Goal: Book appointment/travel/reservation

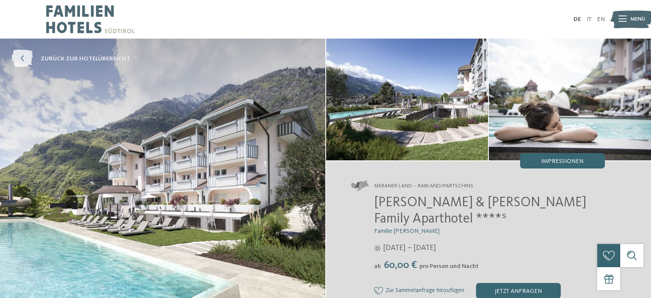
click at [72, 56] on span "zurück zur Hotelübersicht" at bounding box center [85, 58] width 89 height 9
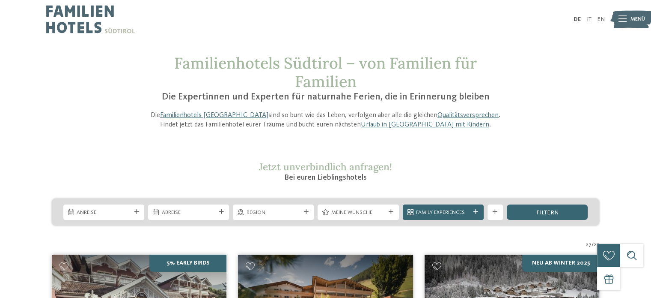
click at [123, 212] on span "Anreise" at bounding box center [104, 212] width 54 height 8
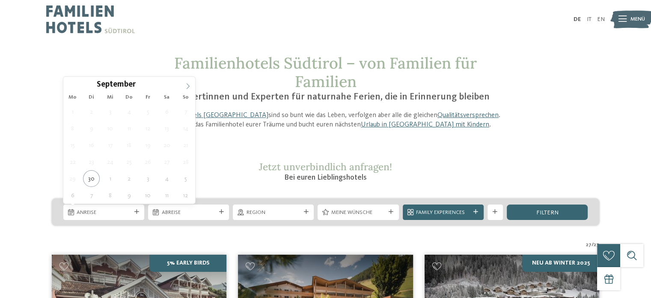
click at [185, 85] on icon at bounding box center [188, 86] width 6 height 6
type div "04.10.2025"
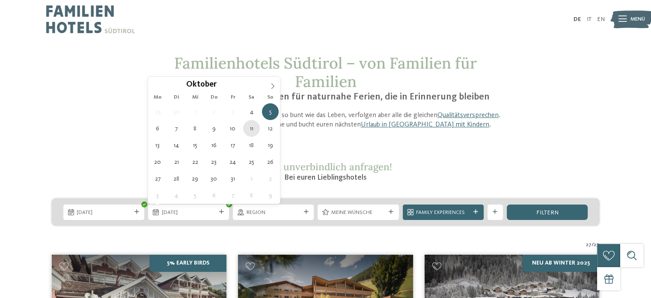
type div "11.10.2025"
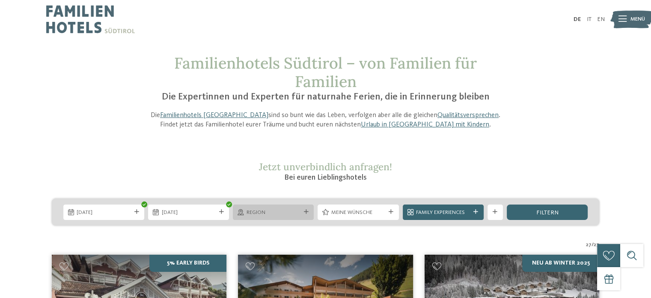
click at [289, 212] on span "Region" at bounding box center [274, 212] width 54 height 8
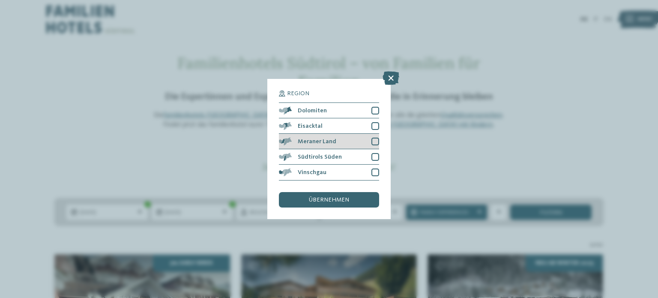
click at [373, 141] on div at bounding box center [375, 141] width 8 height 8
click at [375, 156] on div at bounding box center [375, 157] width 8 height 8
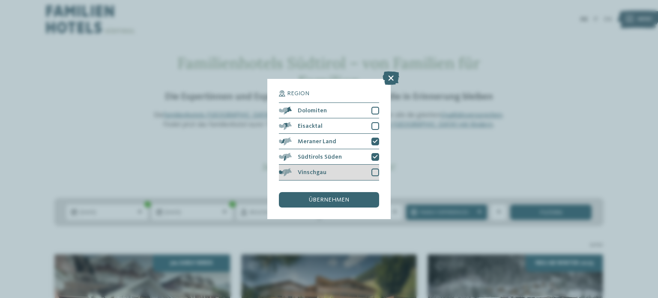
click at [377, 169] on div at bounding box center [375, 172] width 8 height 8
click at [350, 197] on div "übernehmen" at bounding box center [329, 199] width 100 height 15
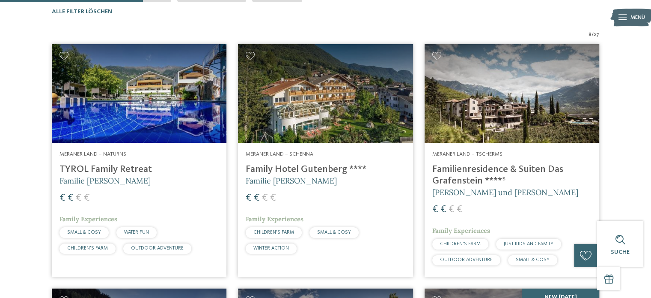
scroll to position [257, 0]
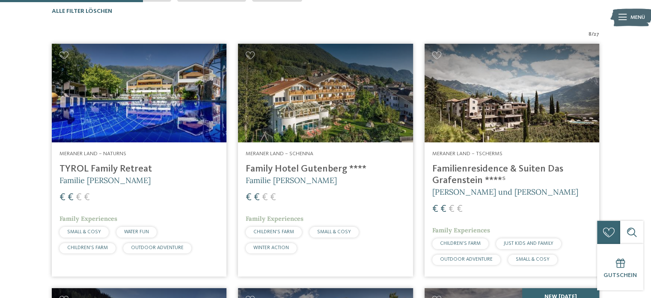
click at [117, 168] on h4 "TYROL Family Retreat" at bounding box center [139, 169] width 159 height 12
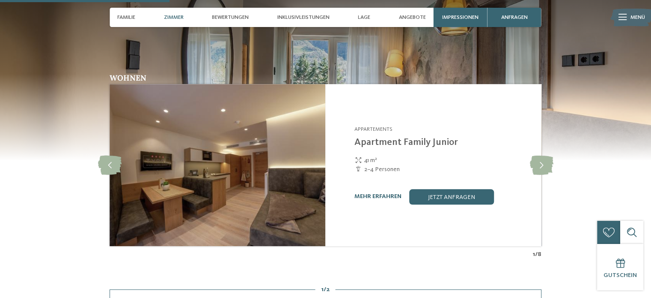
scroll to position [695, 0]
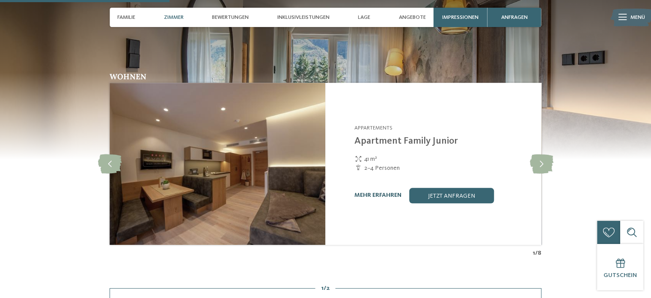
click at [373, 196] on link "mehr erfahren" at bounding box center [377, 195] width 47 height 6
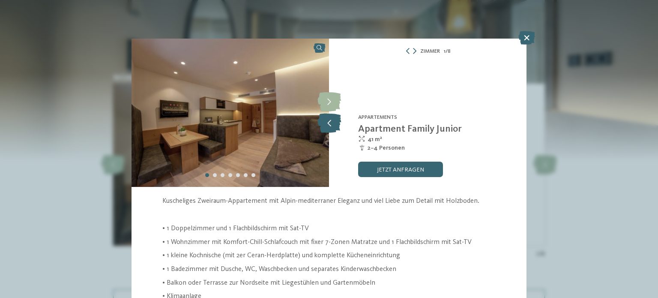
click at [325, 127] on icon at bounding box center [329, 122] width 24 height 19
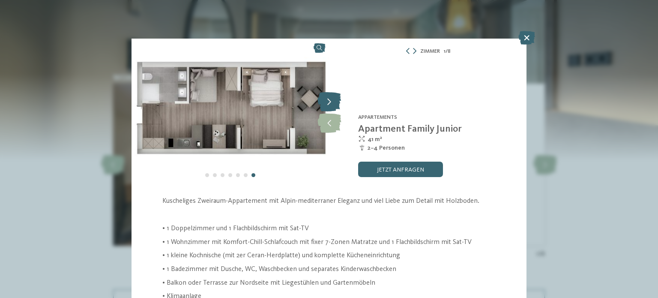
click at [325, 103] on icon at bounding box center [329, 101] width 24 height 19
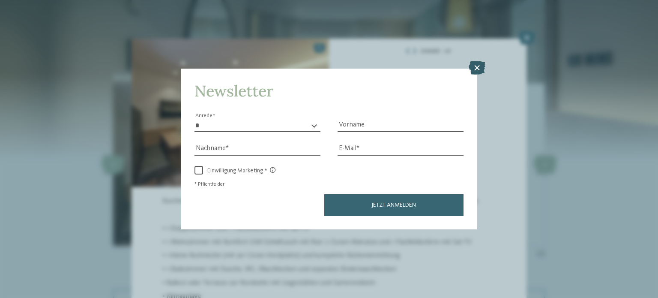
click at [474, 68] on icon at bounding box center [476, 68] width 17 height 14
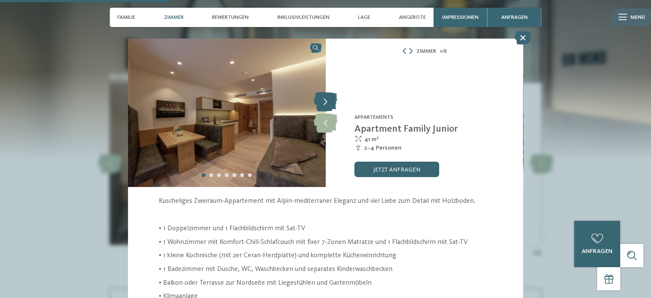
click at [325, 101] on icon at bounding box center [326, 101] width 24 height 19
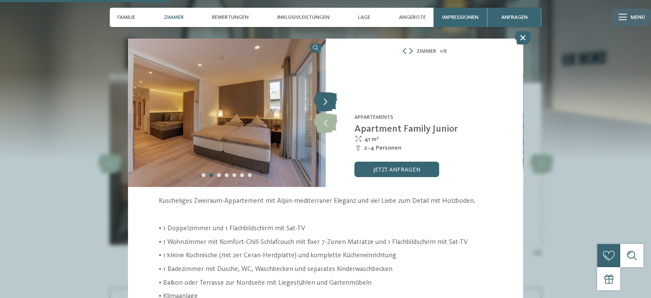
click at [323, 103] on icon at bounding box center [326, 101] width 24 height 19
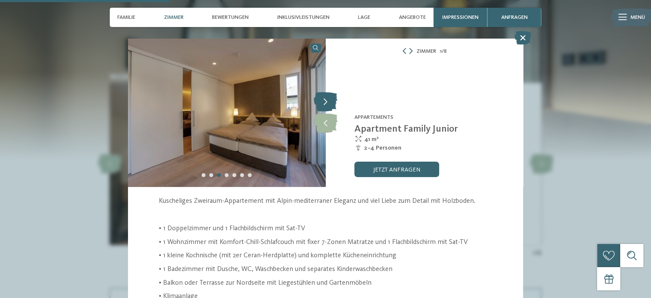
click at [323, 103] on icon at bounding box center [326, 101] width 24 height 19
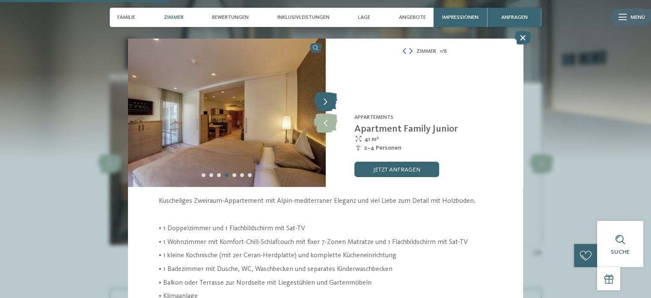
click at [323, 103] on icon at bounding box center [326, 101] width 24 height 19
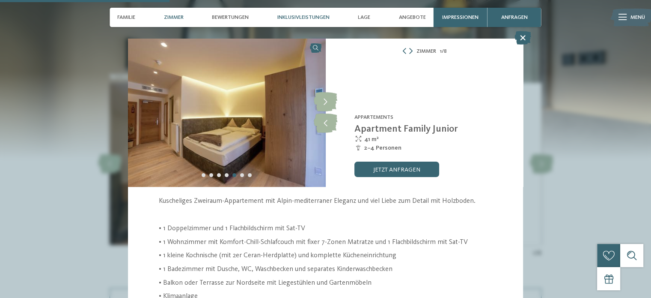
click at [311, 17] on span "Inklusivleistungen" at bounding box center [303, 17] width 52 height 6
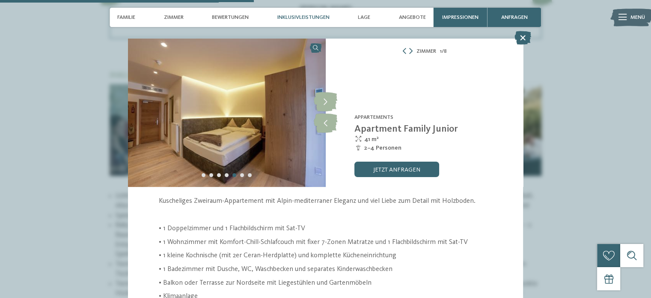
scroll to position [1053, 0]
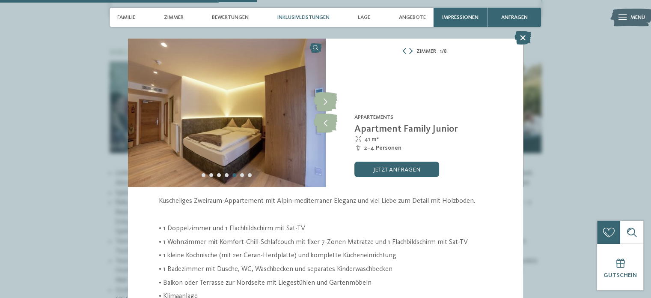
click at [309, 12] on div "Inklusivleistungen" at bounding box center [304, 17] width 60 height 19
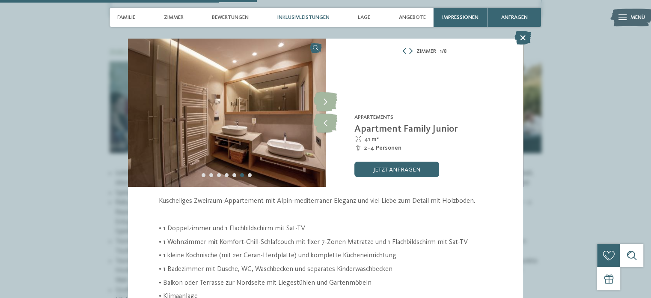
click at [308, 18] on span "Inklusivleistungen" at bounding box center [303, 17] width 52 height 6
click at [519, 38] on icon at bounding box center [523, 38] width 17 height 14
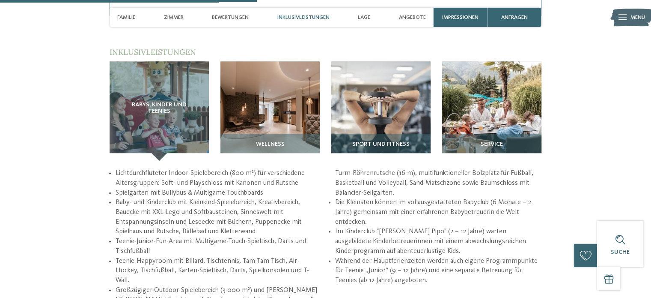
click at [308, 18] on span "Inklusivleistungen" at bounding box center [303, 17] width 52 height 6
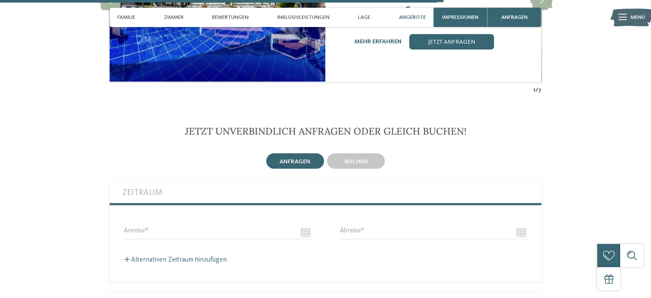
scroll to position [1763, 0]
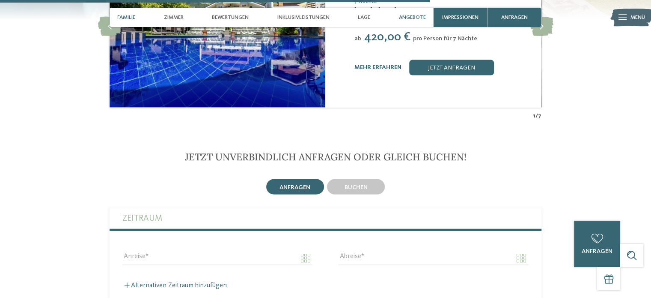
click at [130, 18] on span "Familie" at bounding box center [126, 17] width 18 height 6
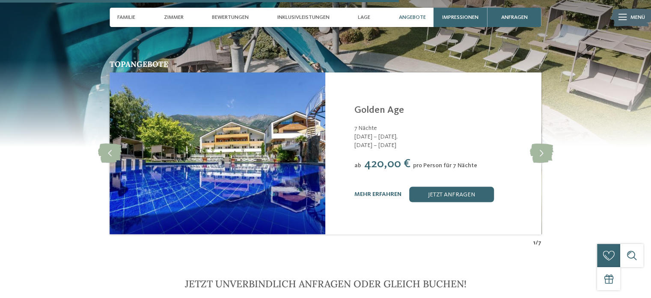
scroll to position [1631, 0]
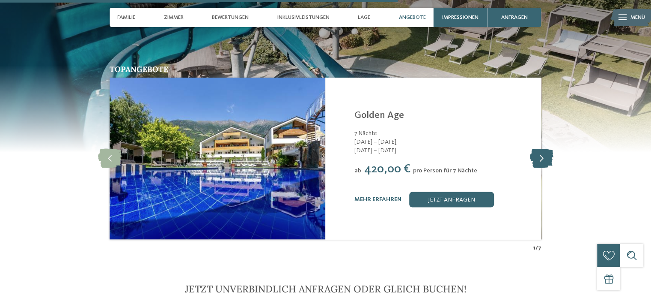
click at [538, 151] on icon at bounding box center [542, 158] width 24 height 19
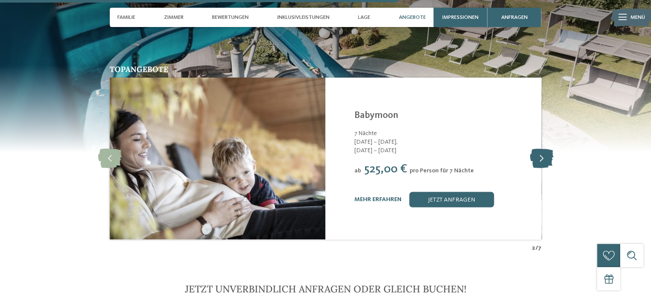
click at [538, 151] on icon at bounding box center [542, 158] width 24 height 19
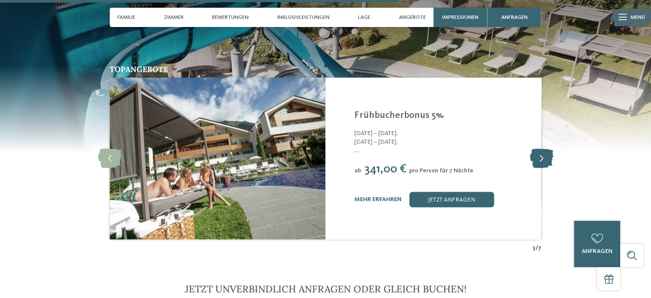
click at [538, 151] on icon at bounding box center [542, 158] width 24 height 19
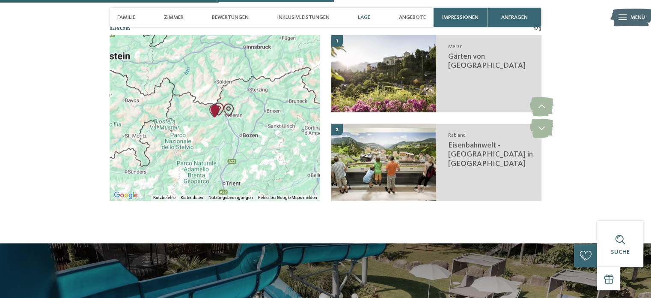
scroll to position [1366, 0]
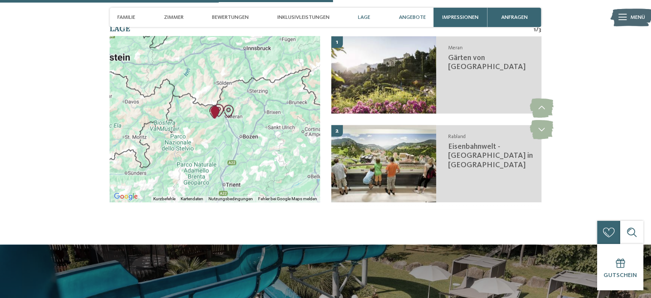
click at [413, 19] on span "Angebote" at bounding box center [412, 17] width 27 height 6
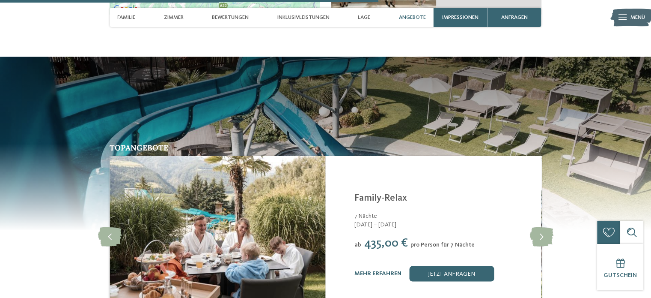
scroll to position [1553, 0]
click at [175, 17] on span "Zimmer" at bounding box center [174, 17] width 20 height 6
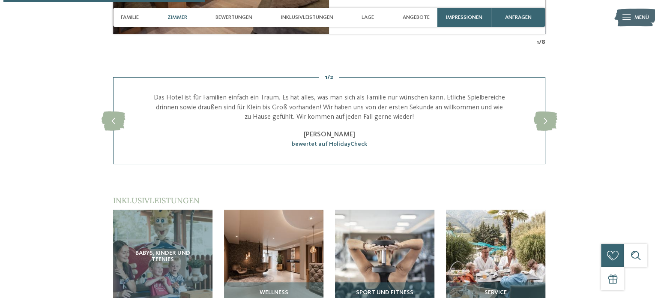
scroll to position [811, 0]
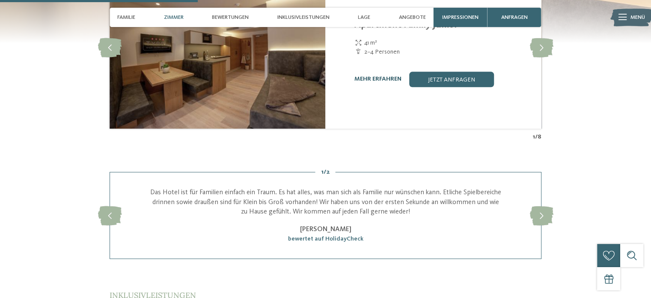
click at [390, 77] on link "mehr erfahren" at bounding box center [377, 79] width 47 height 6
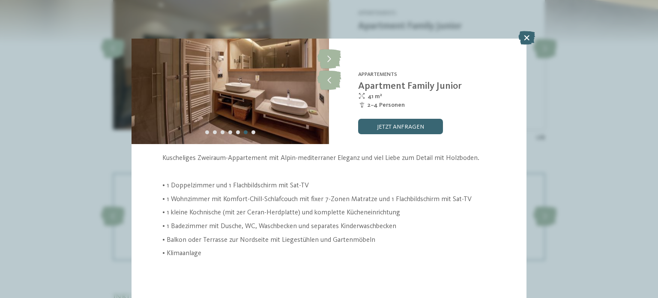
scroll to position [44, 0]
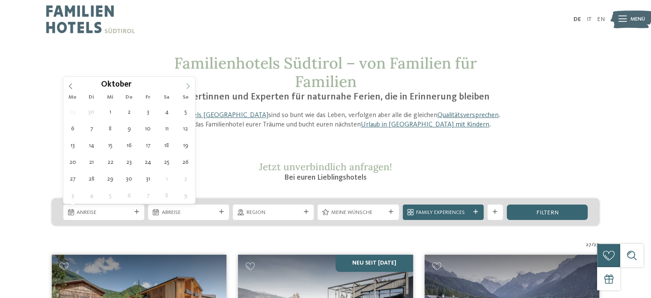
click at [189, 87] on icon at bounding box center [188, 86] width 6 height 6
type div "[DATE]"
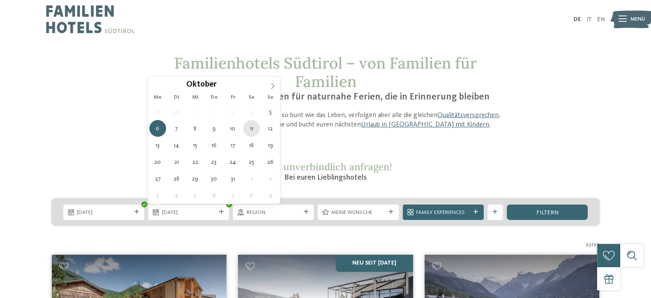
type div "[DATE]"
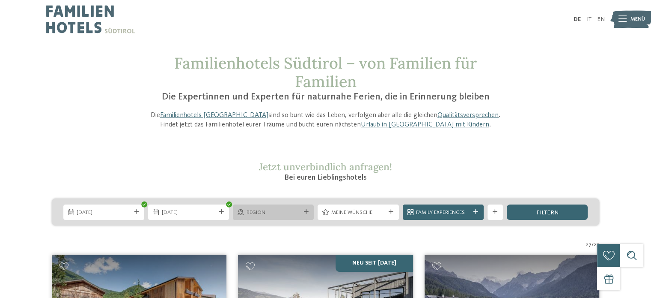
click at [280, 208] on div "Region" at bounding box center [273, 212] width 58 height 8
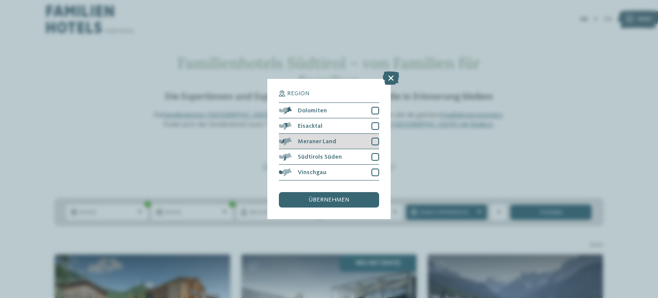
click at [374, 142] on div at bounding box center [375, 141] width 8 height 8
click at [377, 157] on div at bounding box center [375, 157] width 8 height 8
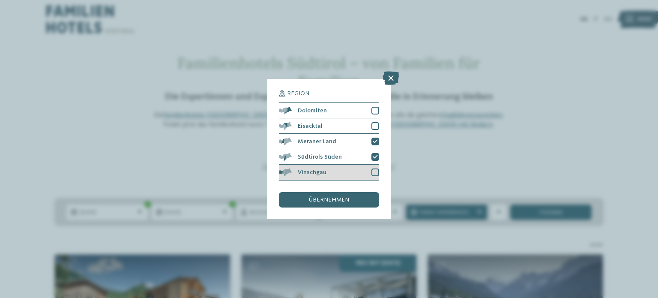
click at [375, 168] on div at bounding box center [375, 172] width 8 height 8
click at [350, 197] on div "übernehmen" at bounding box center [329, 199] width 100 height 15
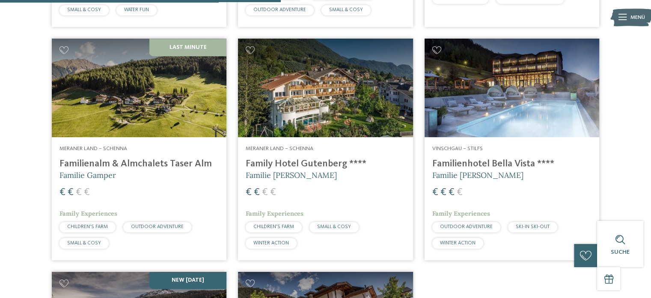
scroll to position [507, 0]
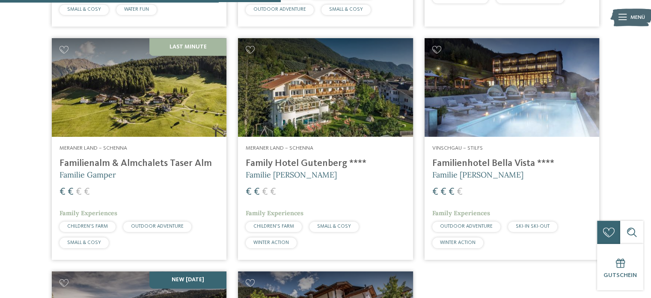
click at [322, 161] on h4 "Family Hotel Gutenberg ****" at bounding box center [325, 164] width 159 height 12
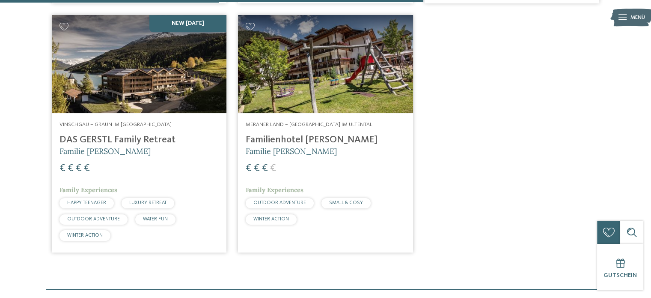
scroll to position [764, 0]
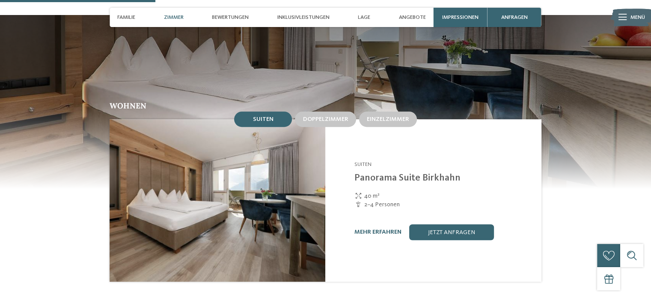
scroll to position [674, 0]
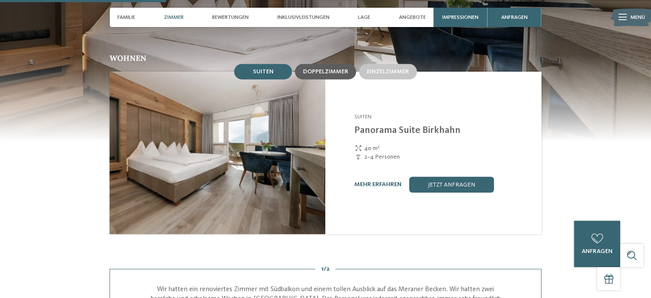
click at [327, 68] on span "Doppelzimmer" at bounding box center [325, 71] width 45 height 6
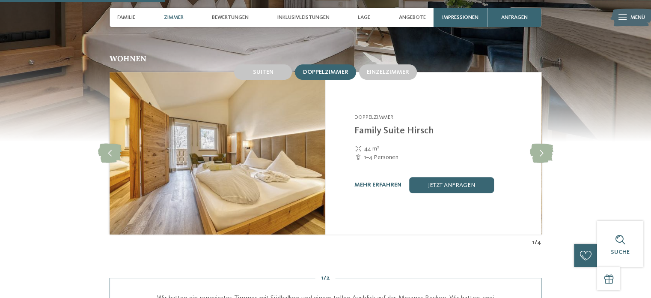
scroll to position [673, 0]
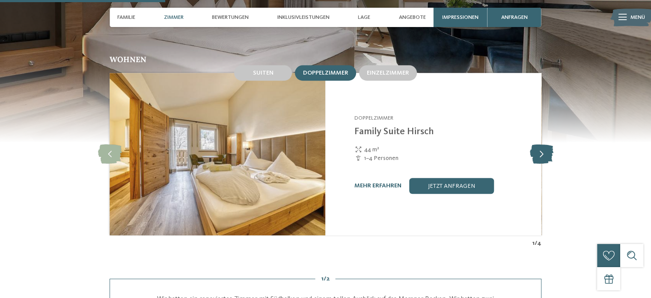
click at [543, 144] on icon at bounding box center [542, 153] width 24 height 19
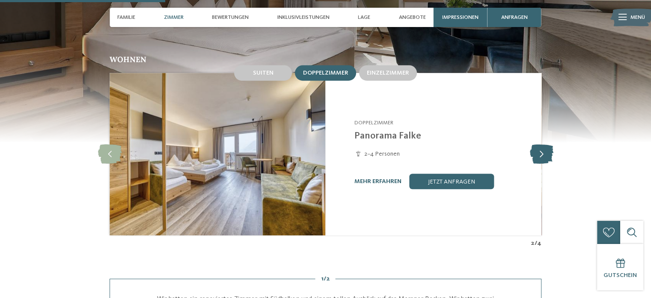
click at [543, 144] on icon at bounding box center [542, 153] width 24 height 19
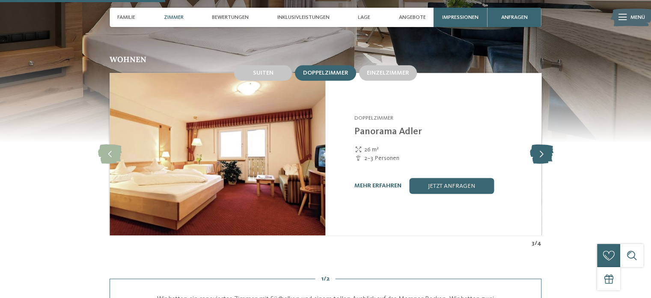
click at [543, 144] on icon at bounding box center [542, 153] width 24 height 19
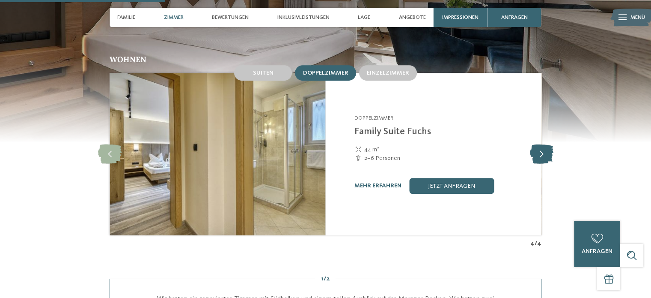
click at [543, 144] on icon at bounding box center [542, 153] width 24 height 19
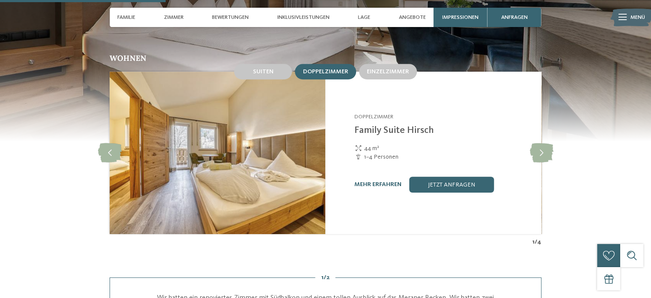
scroll to position [674, 0]
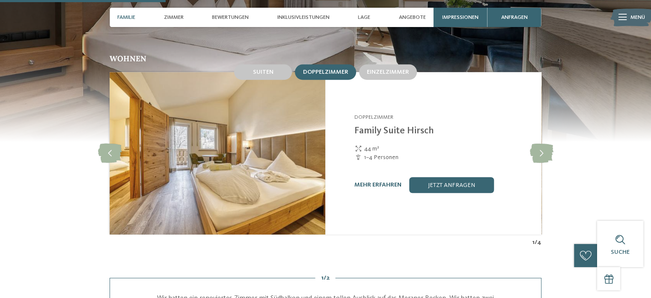
click at [128, 17] on span "Familie" at bounding box center [126, 17] width 18 height 6
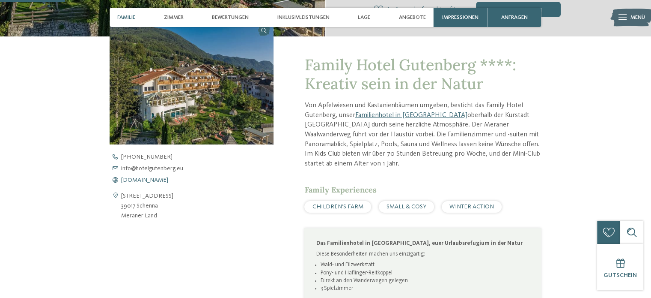
scroll to position [265, 0]
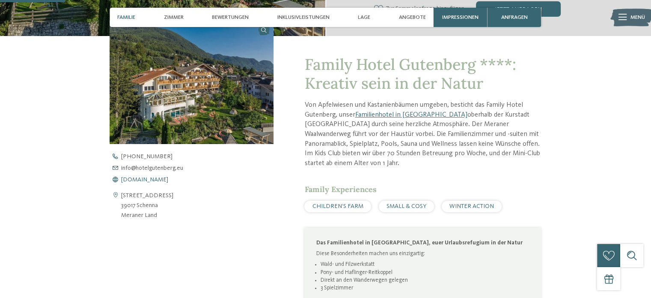
click at [163, 178] on span "www.hotelgutenberg.eu" at bounding box center [144, 179] width 47 height 6
